Goal: Task Accomplishment & Management: Complete application form

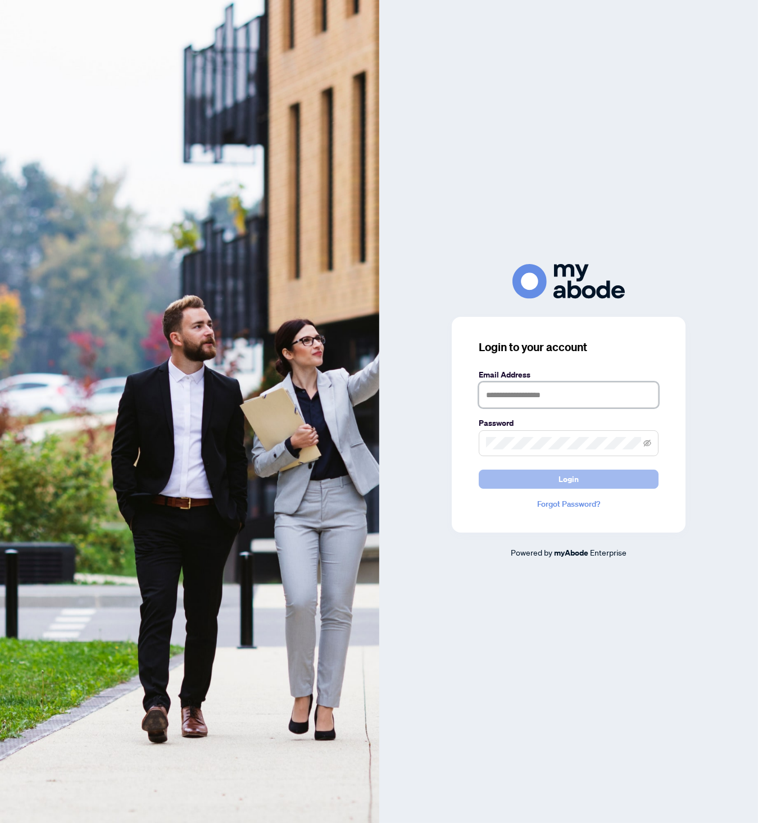
type input "**********"
click at [550, 482] on button "Login" at bounding box center [569, 479] width 180 height 19
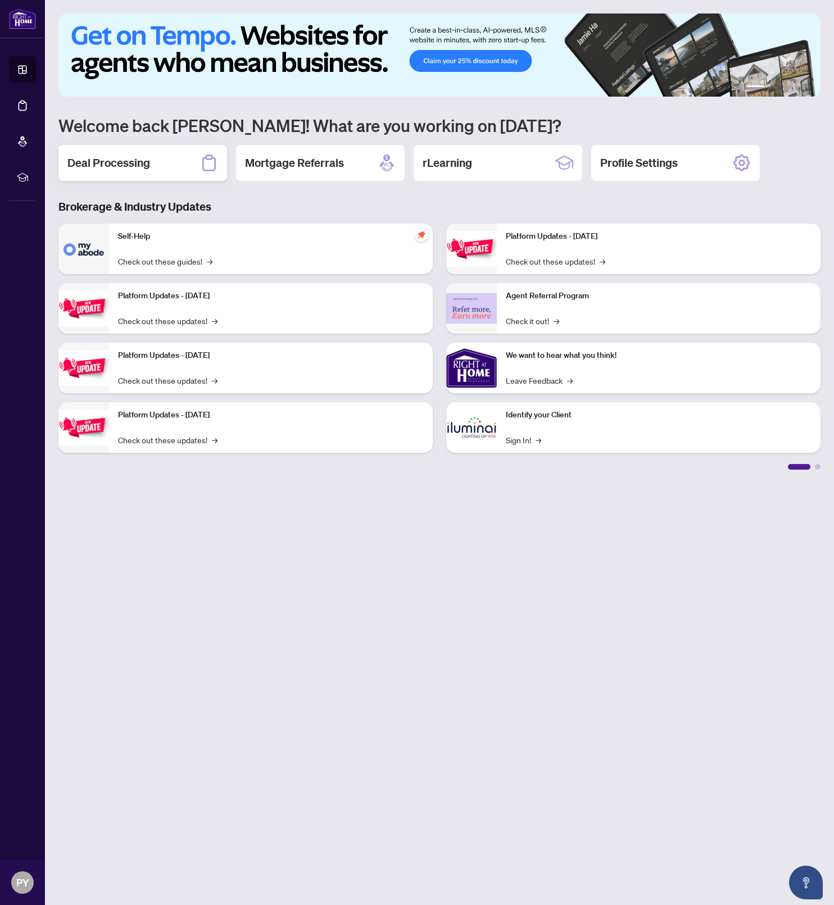
click at [145, 167] on h2 "Deal Processing" at bounding box center [108, 163] width 83 height 16
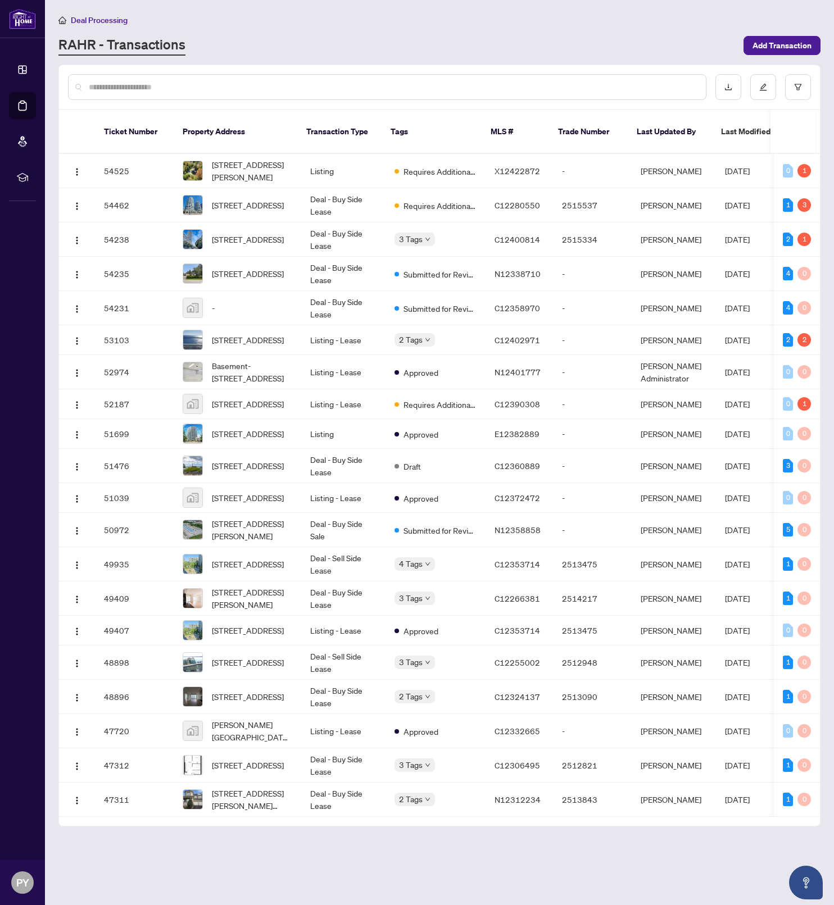
click at [205, 79] on div at bounding box center [387, 87] width 638 height 26
click at [240, 161] on span "[STREET_ADDRESS][PERSON_NAME]" at bounding box center [252, 171] width 80 height 25
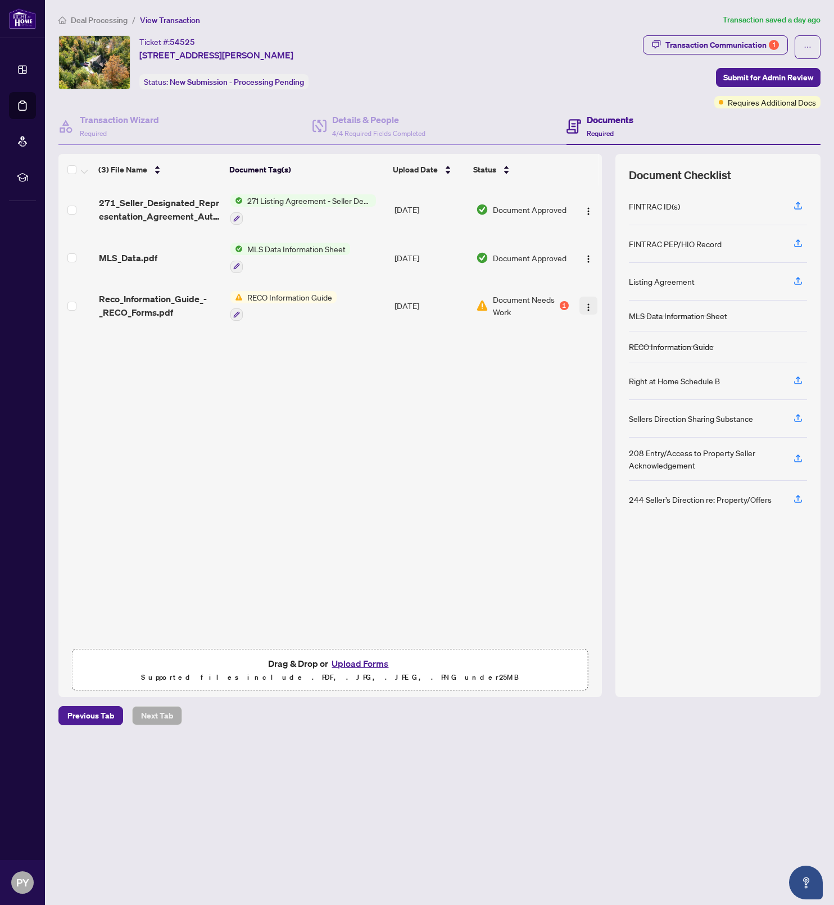
click at [584, 303] on img "button" at bounding box center [588, 307] width 9 height 9
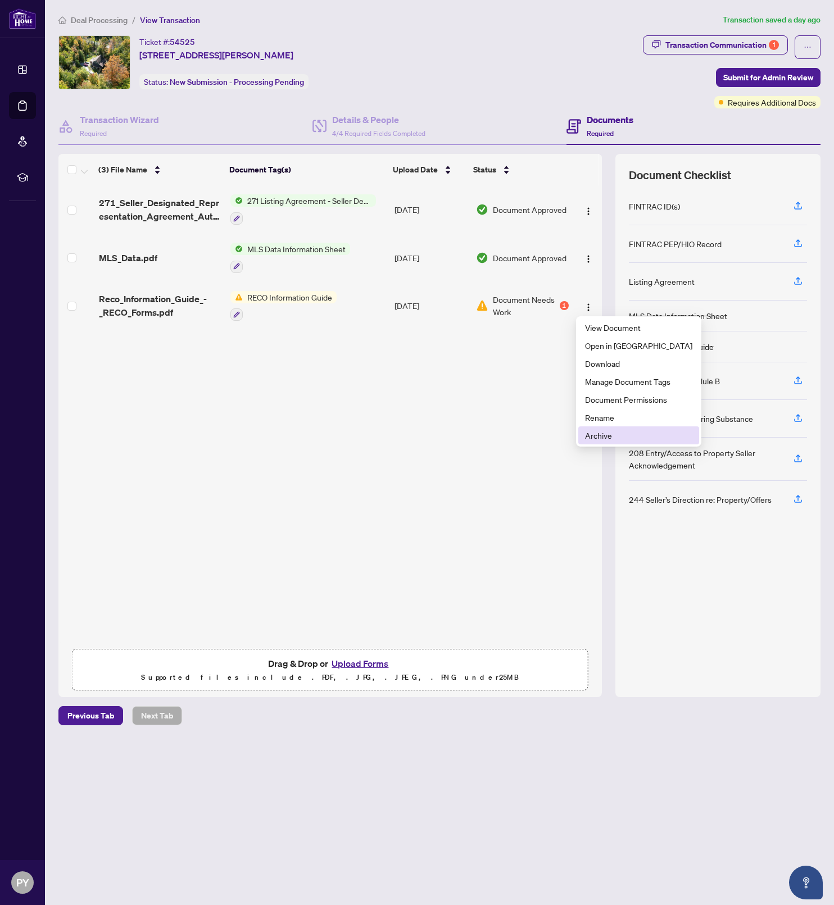
click at [608, 432] on span "Archive" at bounding box center [638, 435] width 107 height 12
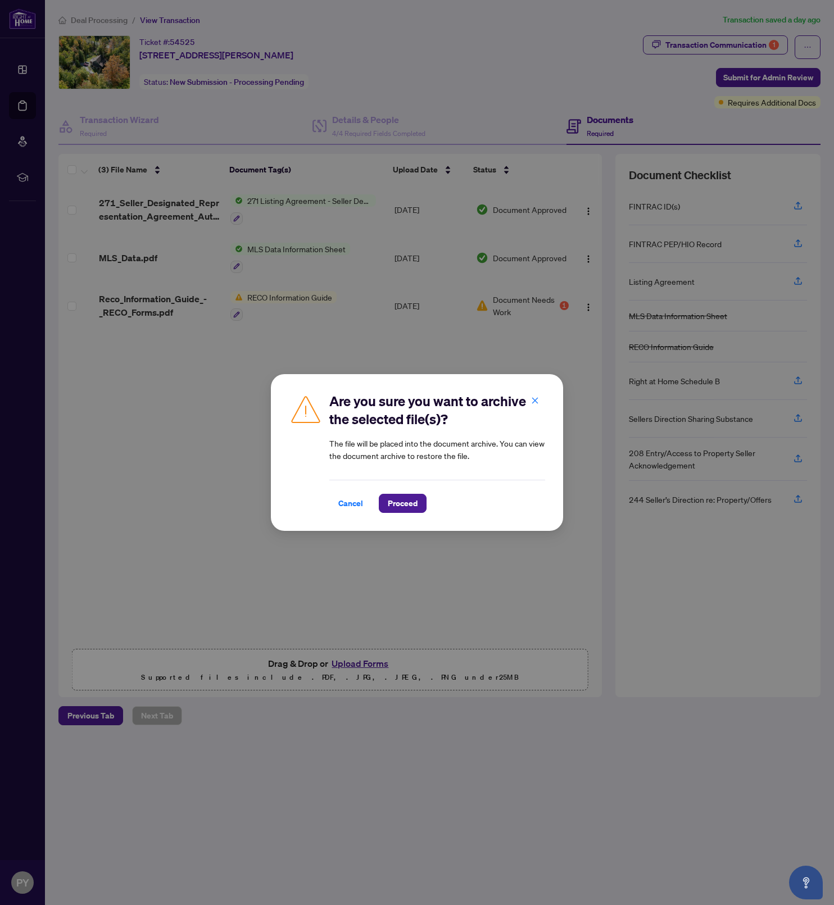
click at [388, 503] on span "Proceed" at bounding box center [403, 504] width 30 height 18
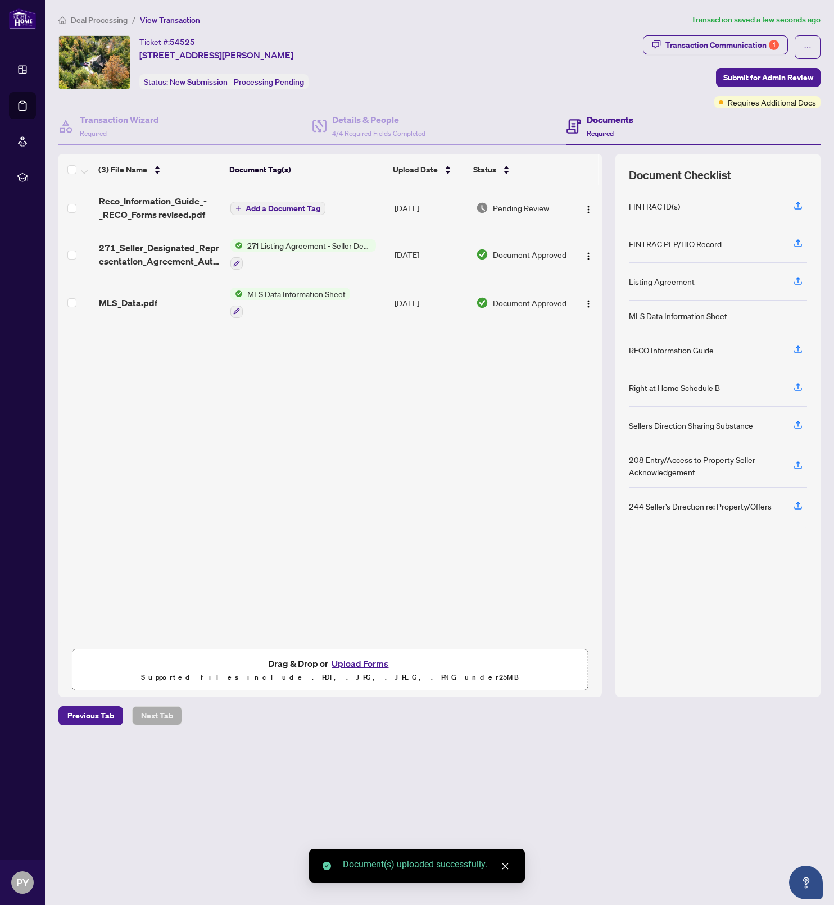
click at [264, 205] on span "Add a Document Tag" at bounding box center [283, 209] width 75 height 8
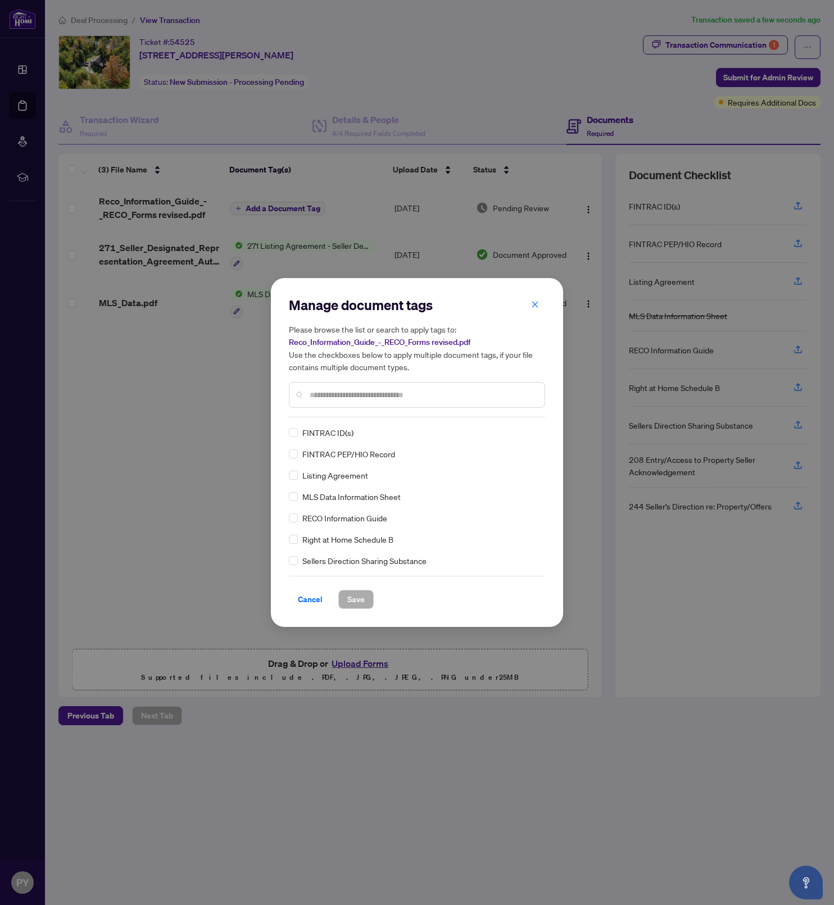
click at [360, 402] on div at bounding box center [417, 395] width 256 height 26
click at [360, 398] on input "text" at bounding box center [423, 395] width 226 height 12
type input "****"
click at [351, 596] on span "Save" at bounding box center [355, 600] width 17 height 18
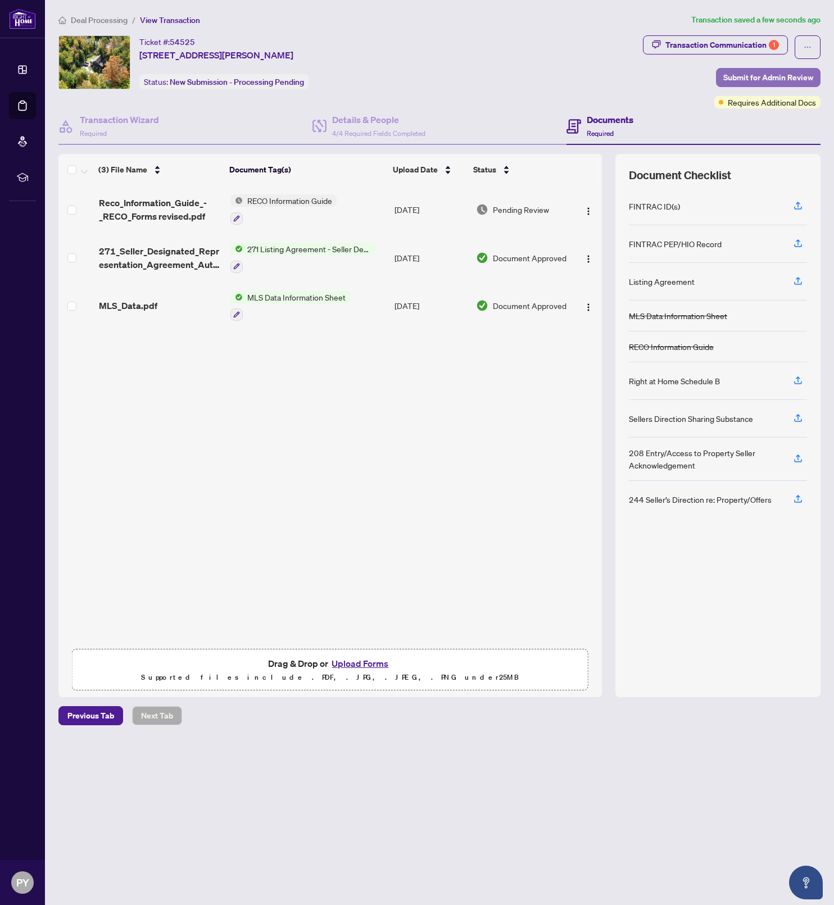
click at [766, 82] on span "Submit for Admin Review" at bounding box center [768, 78] width 90 height 18
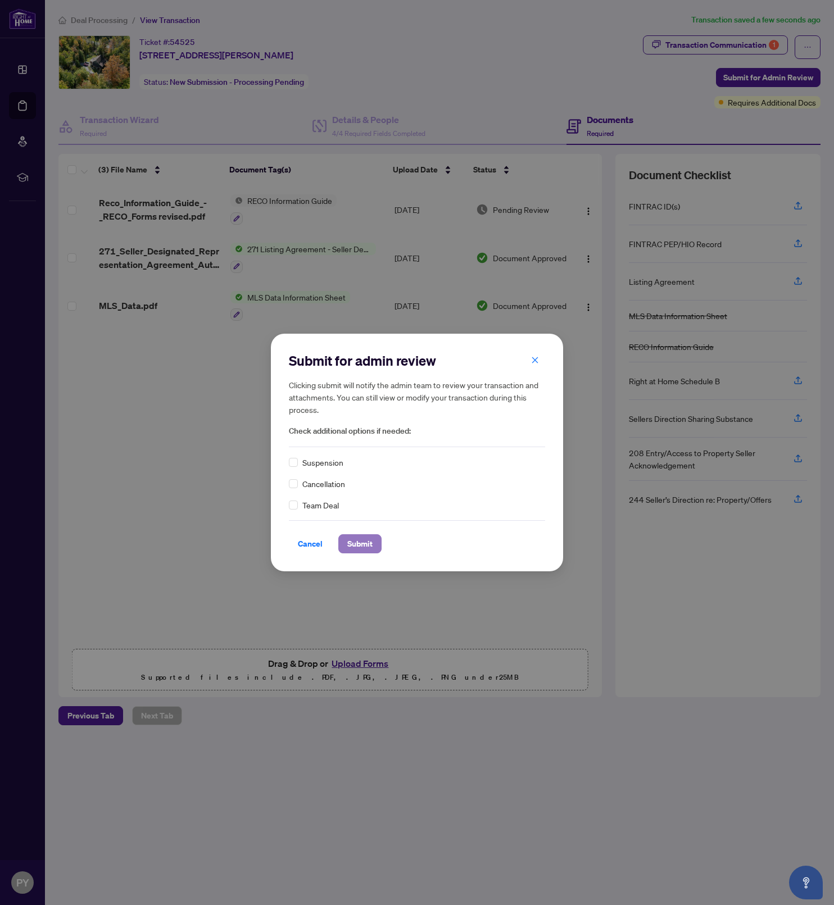
click at [344, 543] on button "Submit" at bounding box center [359, 544] width 43 height 19
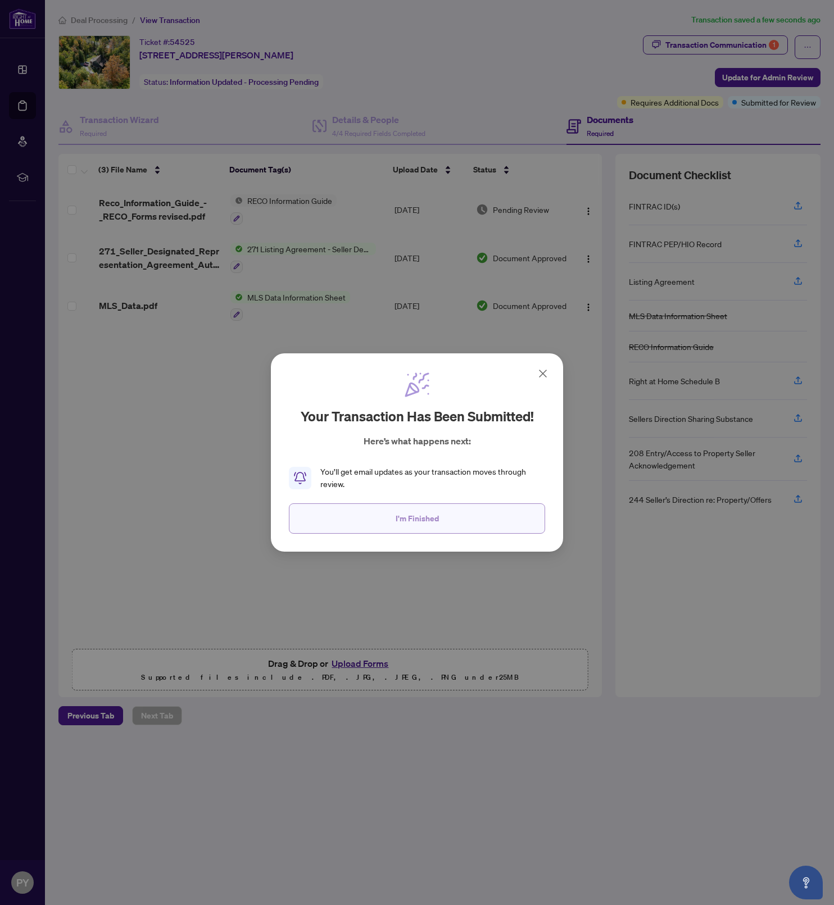
click at [467, 528] on button "I'm Finished" at bounding box center [417, 519] width 256 height 30
